Goal: Task Accomplishment & Management: Manage account settings

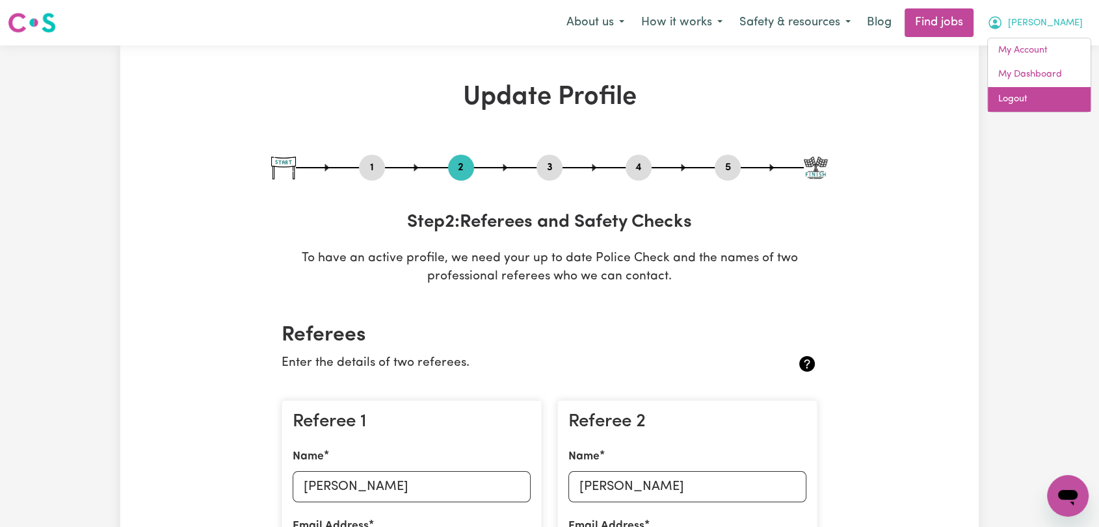
click at [1040, 104] on link "Logout" at bounding box center [1039, 99] width 103 height 25
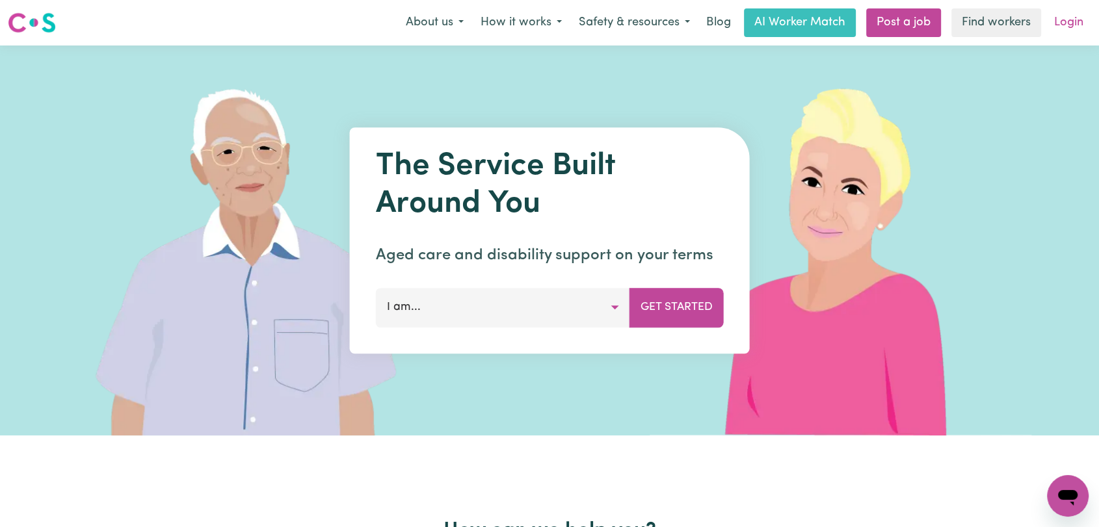
click at [1070, 31] on link "Login" at bounding box center [1068, 22] width 45 height 29
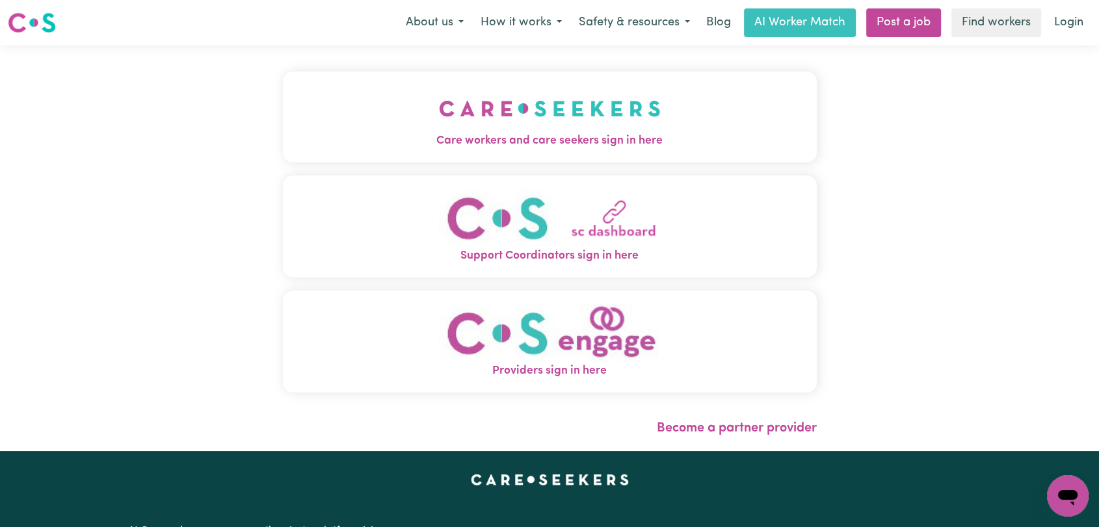
click at [566, 126] on img "Care workers and care seekers sign in here" at bounding box center [550, 109] width 222 height 48
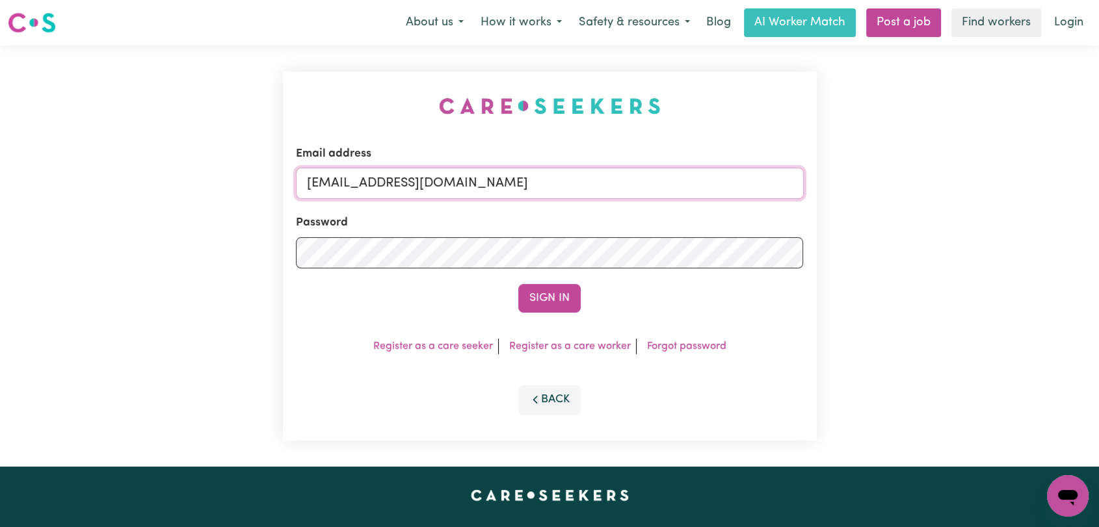
click at [667, 187] on input "[EMAIL_ADDRESS][DOMAIN_NAME]" at bounding box center [550, 183] width 508 height 31
drag, startPoint x: 374, startPoint y: 183, endPoint x: 578, endPoint y: 190, distance: 204.3
click at [578, 190] on input "Superuser~[EMAIL_ADDRESS][DOMAIN_NAME]" at bounding box center [550, 183] width 508 height 31
type input "Superuser~[EMAIL_ADDRESS][DOMAIN_NAME]"
click at [538, 293] on button "Sign In" at bounding box center [549, 298] width 62 height 29
